Goal: Transaction & Acquisition: Purchase product/service

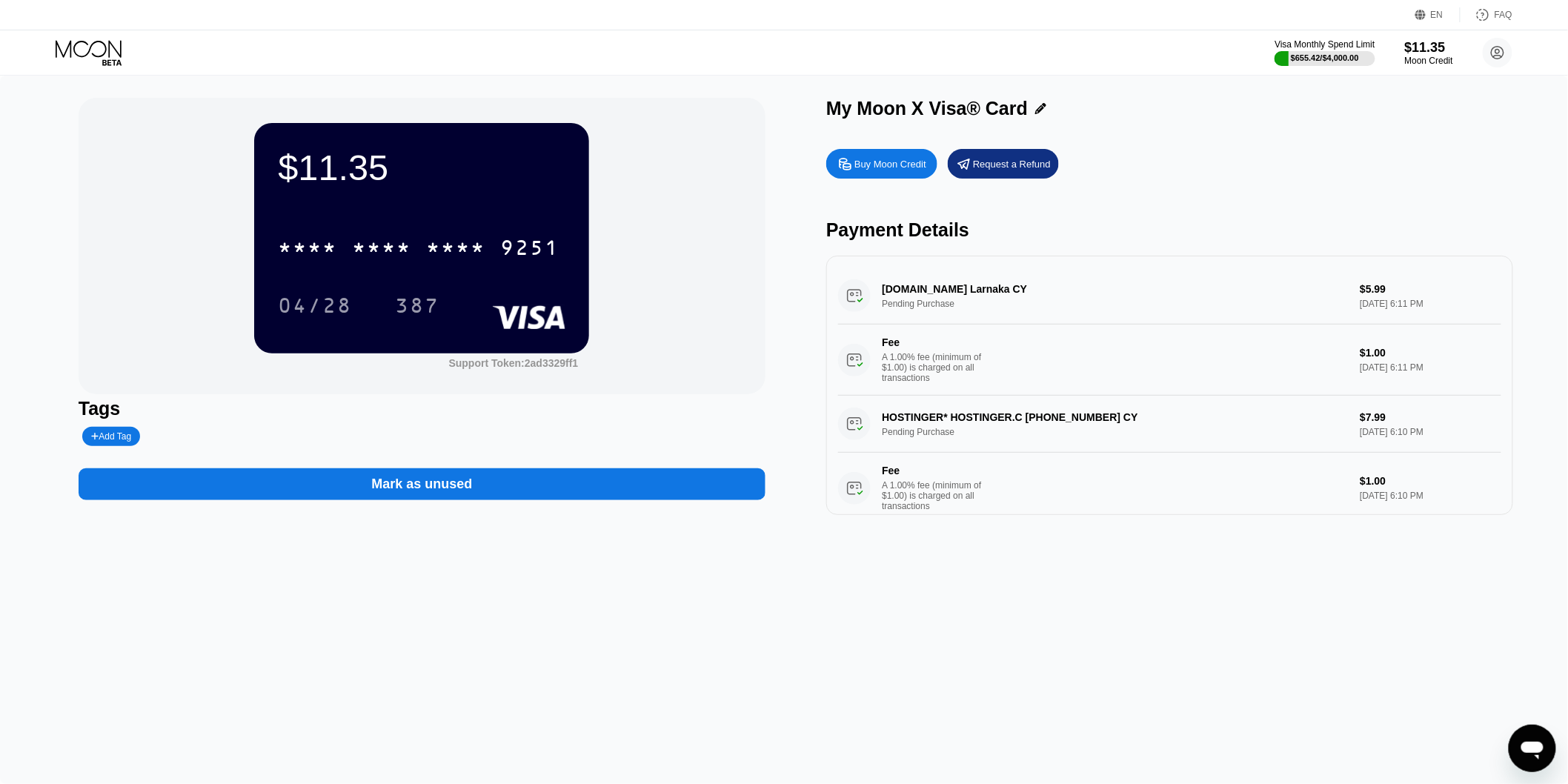
click at [842, 151] on div "Buy Moon Credit Request a Refund Payment Details [DOMAIN_NAME] Larnaka CY Pendi…" at bounding box center [1170, 328] width 687 height 373
click at [848, 163] on icon at bounding box center [845, 164] width 16 height 16
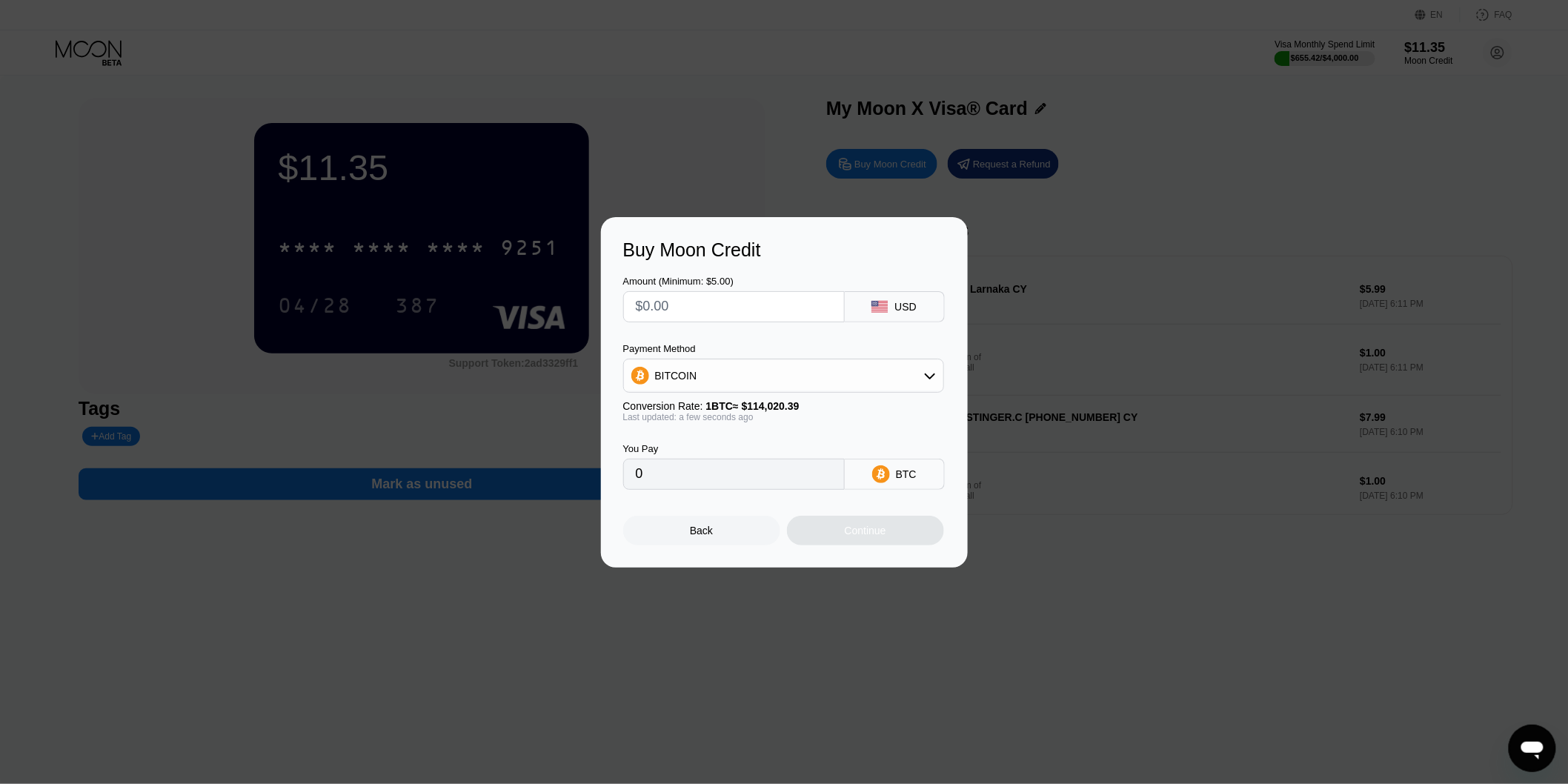
click at [682, 292] on input "text" at bounding box center [734, 307] width 197 height 30
type input "$5"
type input "0.00004386"
drag, startPoint x: 666, startPoint y: 313, endPoint x: 631, endPoint y: 321, distance: 35.9
click at [631, 321] on div "Amount (Minimum: $5.00) $5 USD Payment Method BITCOIN Conversion Rate: 1 BTC ≈ …" at bounding box center [785, 375] width 322 height 229
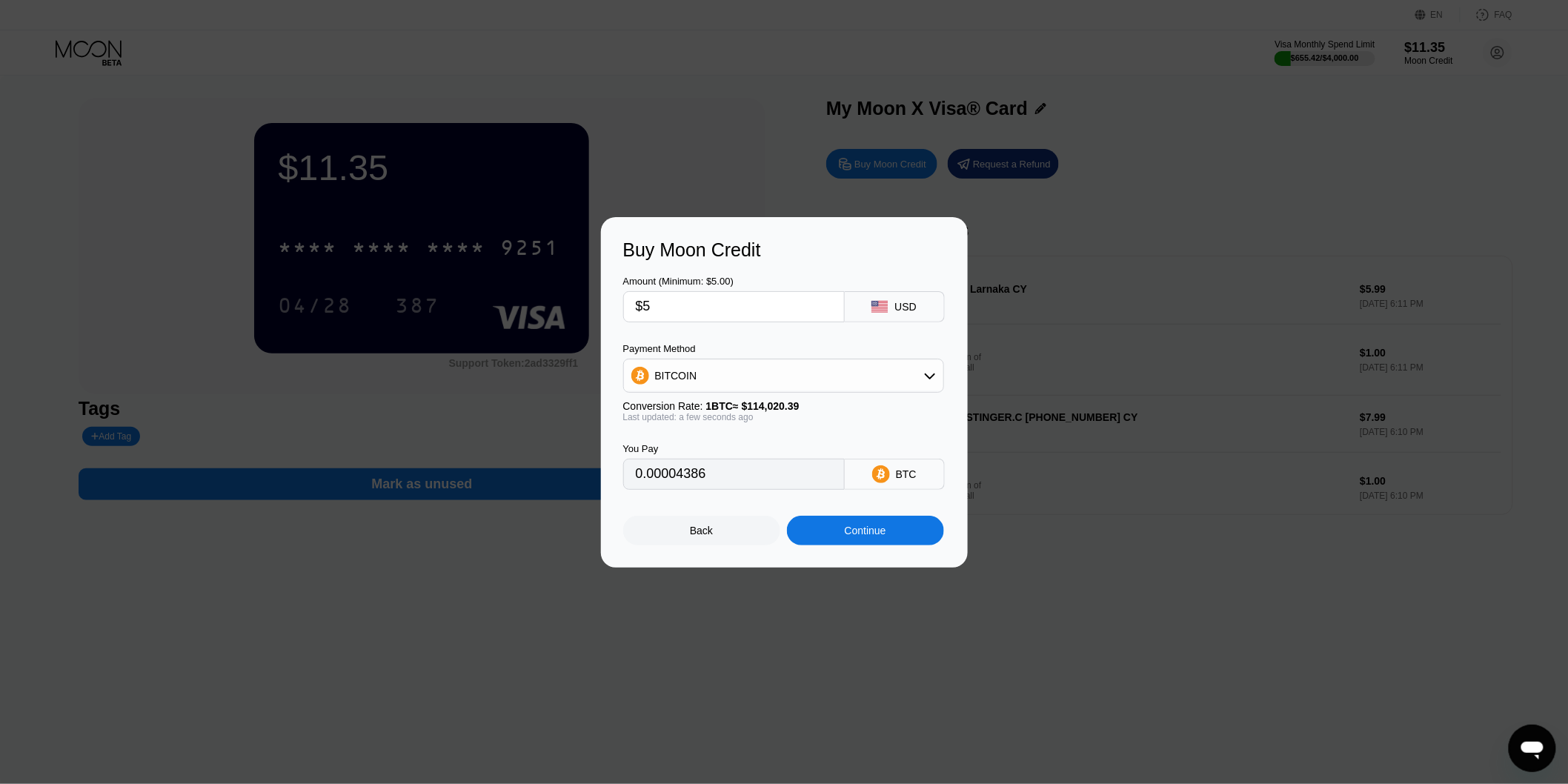
type input "$3"
type input "0.00002632"
type input "$39"
type input "0.00034205"
type input "$3"
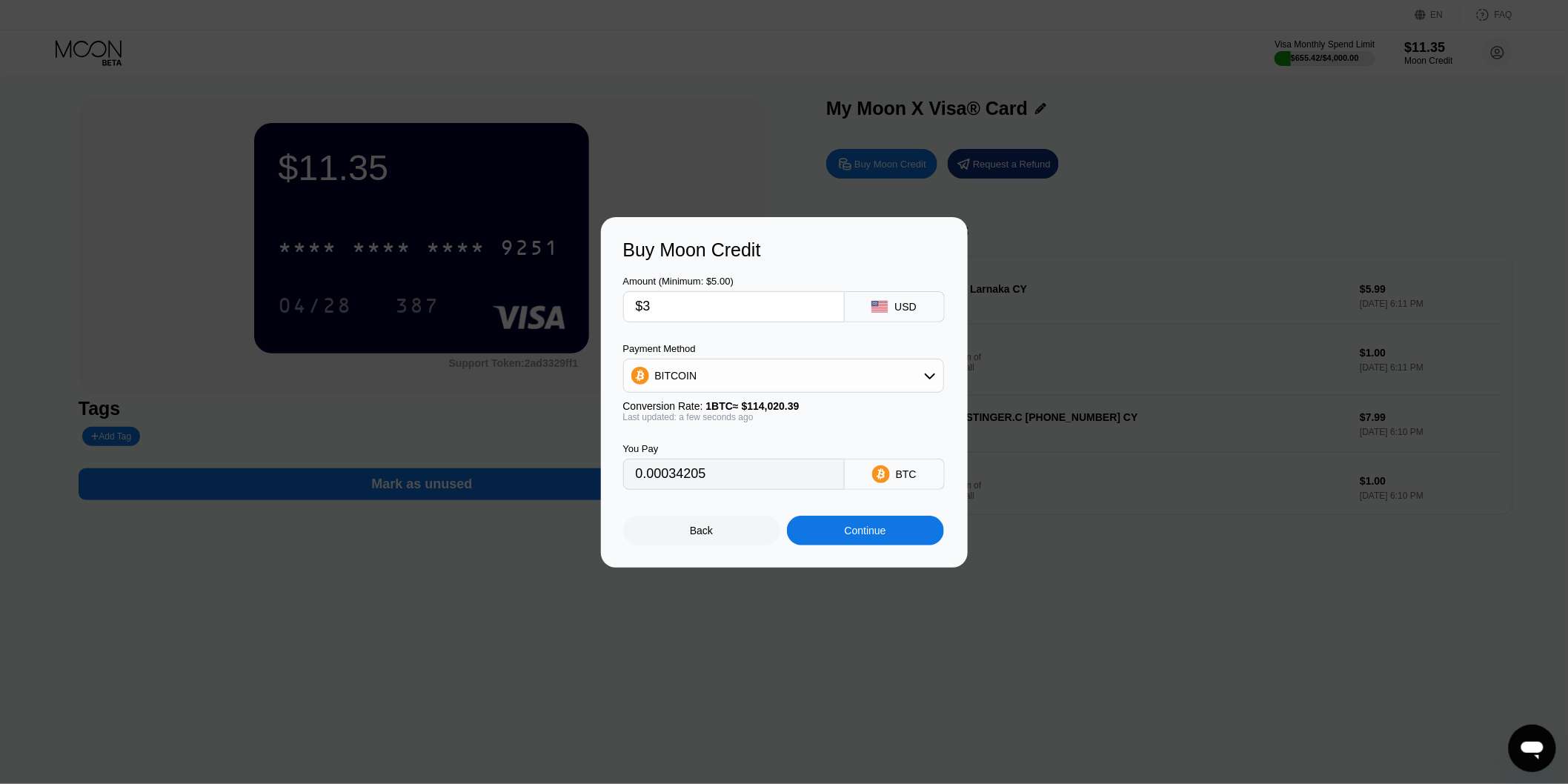
type input "0.00002632"
type input "$30"
type input "0.00026312"
type input "$30"
click at [678, 374] on div "BITCOIN" at bounding box center [675, 376] width 42 height 12
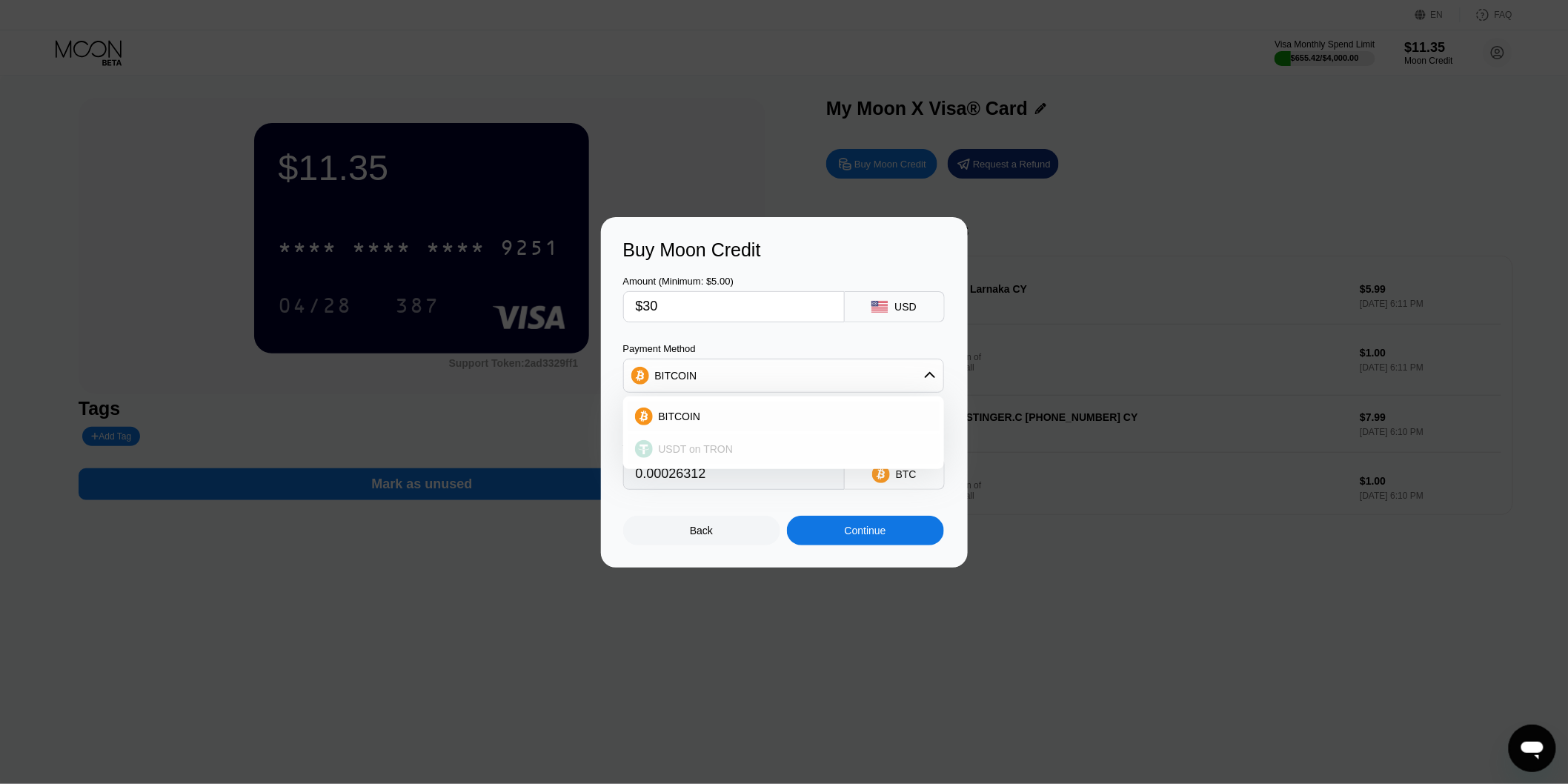
drag, startPoint x: 687, startPoint y: 438, endPoint x: 799, endPoint y: 504, distance: 130.0
click at [689, 438] on div "USDT on TRON" at bounding box center [783, 449] width 312 height 30
type input "30.30"
click at [870, 536] on div "Continue" at bounding box center [865, 531] width 41 height 12
